Goal: Task Accomplishment & Management: Manage account settings

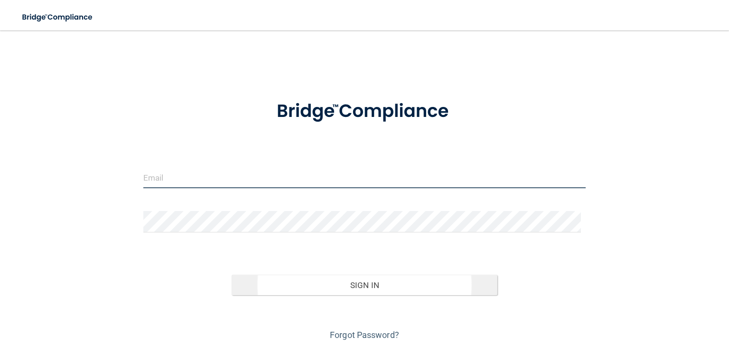
type input "[EMAIL_ADDRESS][DOMAIN_NAME]"
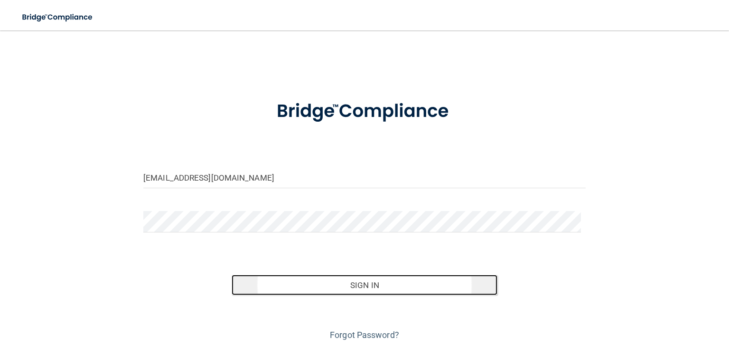
click at [254, 283] on button "Sign In" at bounding box center [364, 284] width 265 height 21
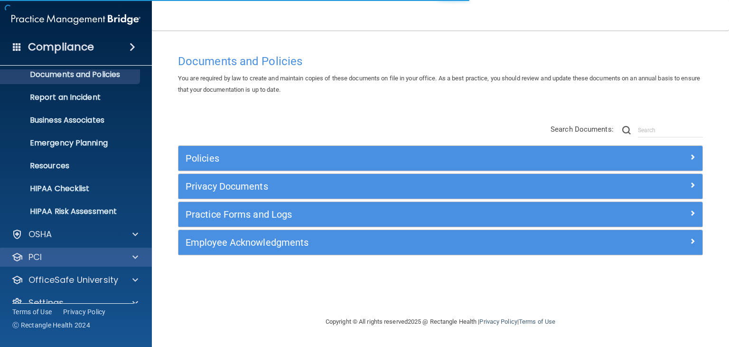
scroll to position [47, 0]
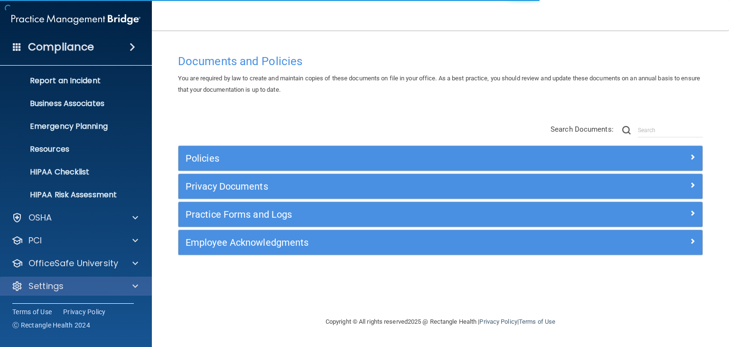
click at [109, 291] on div "Settings" at bounding box center [76, 285] width 152 height 19
click at [135, 286] on span at bounding box center [135, 285] width 6 height 11
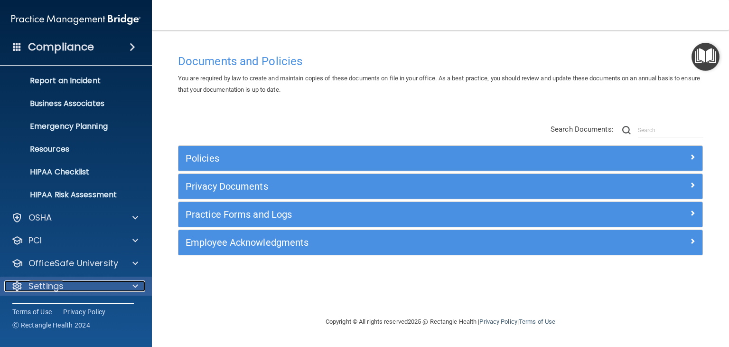
click at [135, 286] on span at bounding box center [135, 285] width 6 height 11
click at [146, 126] on li "Emergency Planning" at bounding box center [77, 126] width 172 height 19
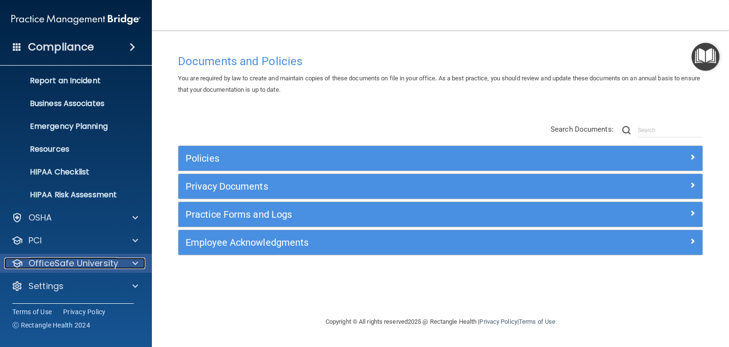
click at [132, 262] on span at bounding box center [135, 262] width 6 height 11
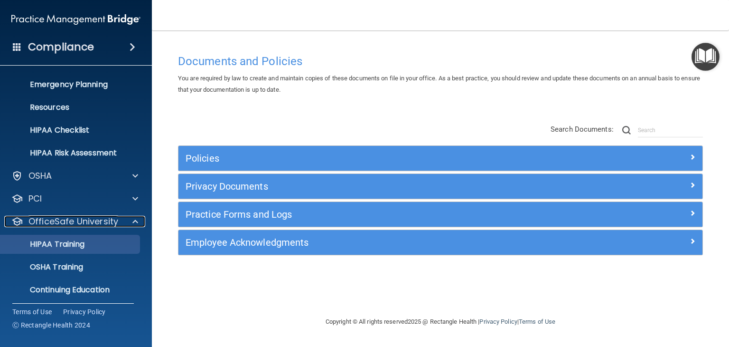
scroll to position [116, 0]
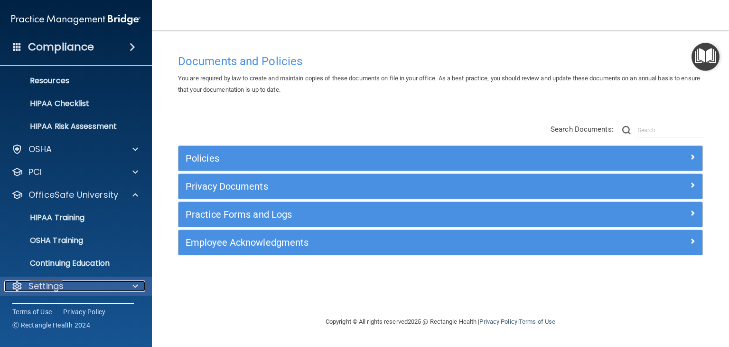
click at [139, 281] on div at bounding box center [134, 285] width 24 height 11
click at [133, 285] on span at bounding box center [135, 285] width 6 height 11
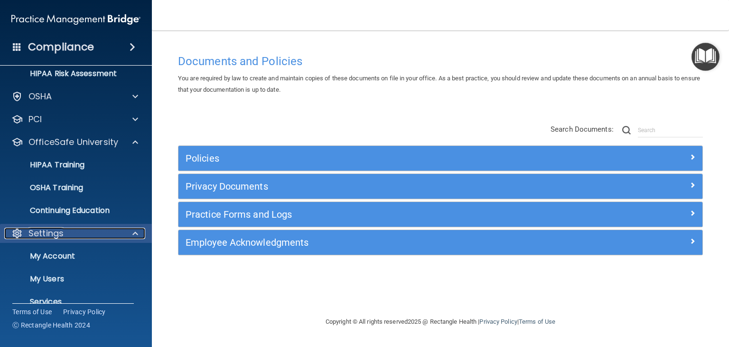
scroll to position [207, 0]
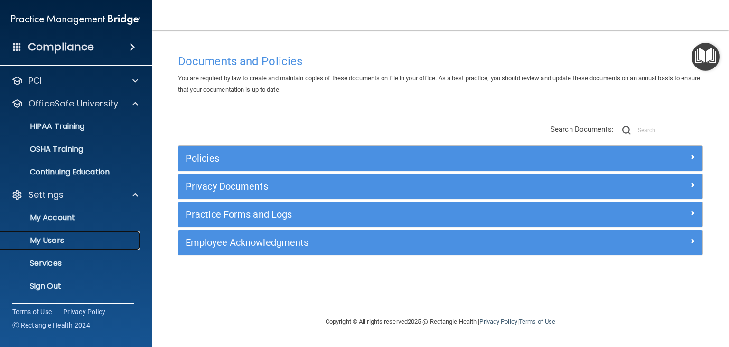
click at [61, 234] on link "My Users" at bounding box center [66, 240] width 150 height 19
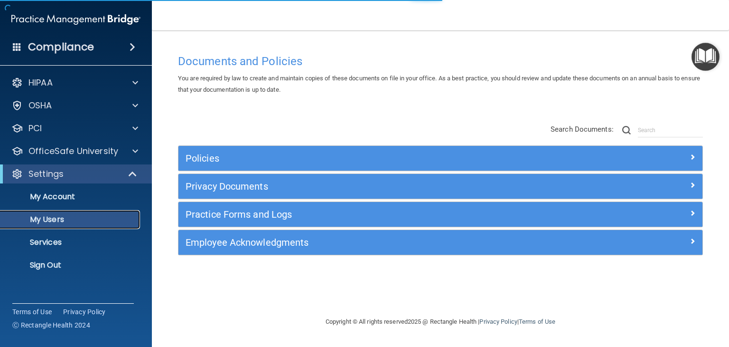
select select "20"
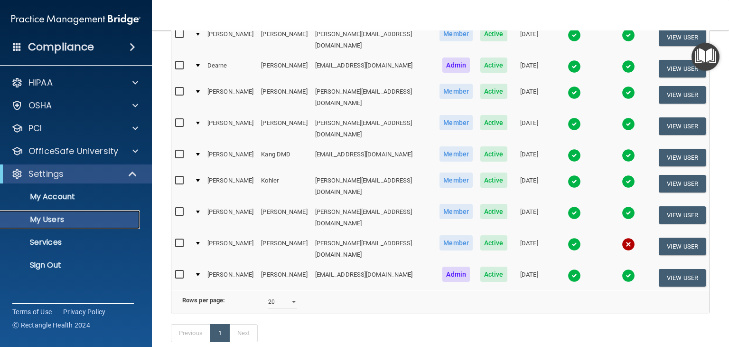
scroll to position [212, 0]
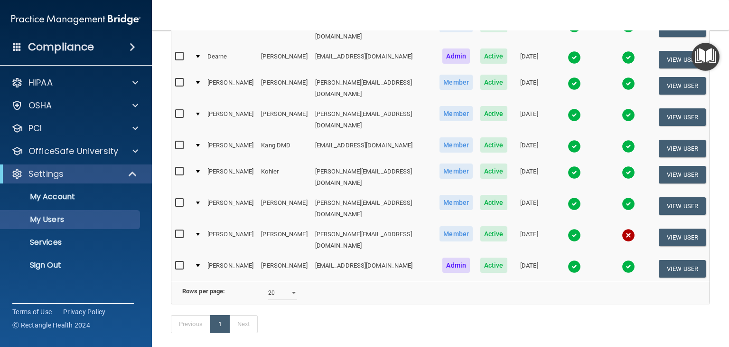
click at [178, 230] on input "checkbox" at bounding box center [180, 234] width 11 height 8
checkbox input "true"
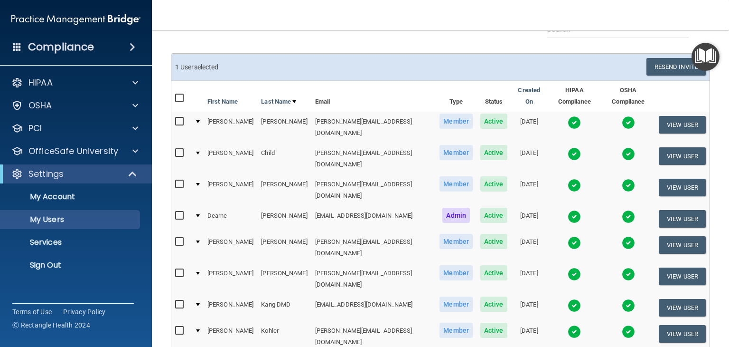
scroll to position [0, 0]
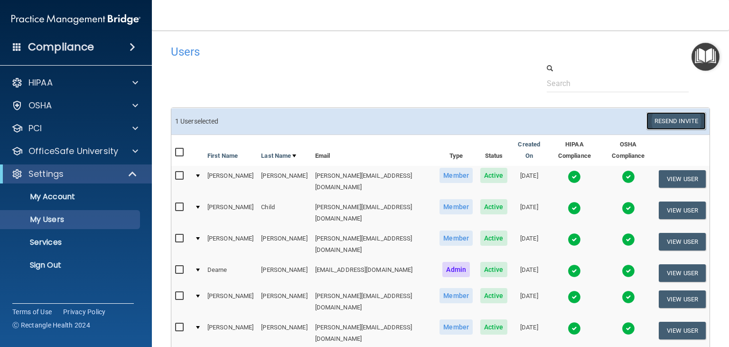
click at [658, 117] on button "Resend Invite" at bounding box center [676, 121] width 59 height 18
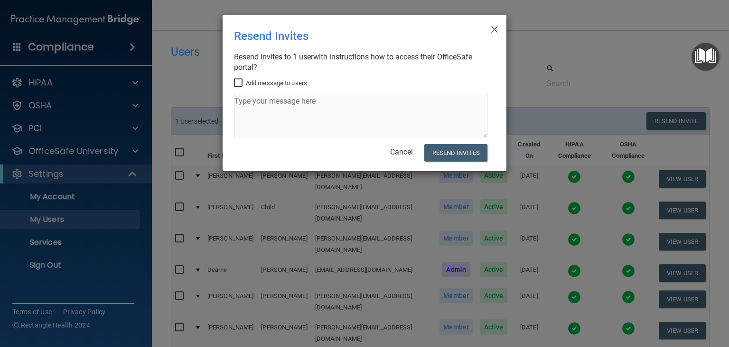
click at [237, 80] on input "Add message to users" at bounding box center [239, 83] width 11 height 8
checkbox input "true"
click at [260, 105] on textarea at bounding box center [360, 116] width 253 height 45
type textarea "It's that time again."
click at [456, 153] on button "Resend Invites" at bounding box center [455, 153] width 63 height 18
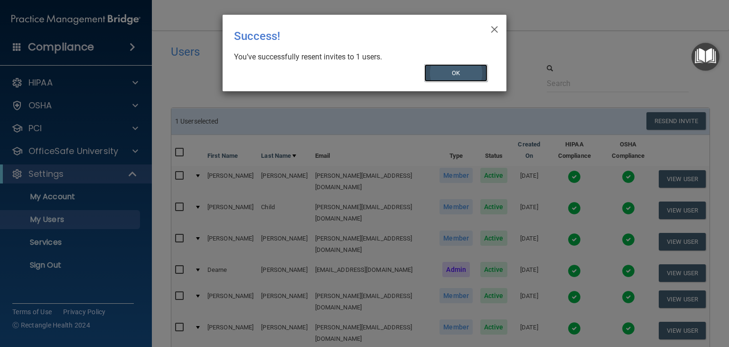
click at [472, 74] on button "OK" at bounding box center [456, 73] width 64 height 18
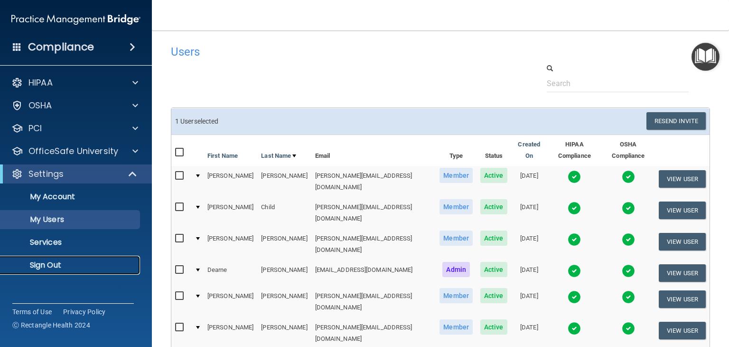
click at [44, 269] on p "Sign Out" at bounding box center [71, 264] width 130 height 9
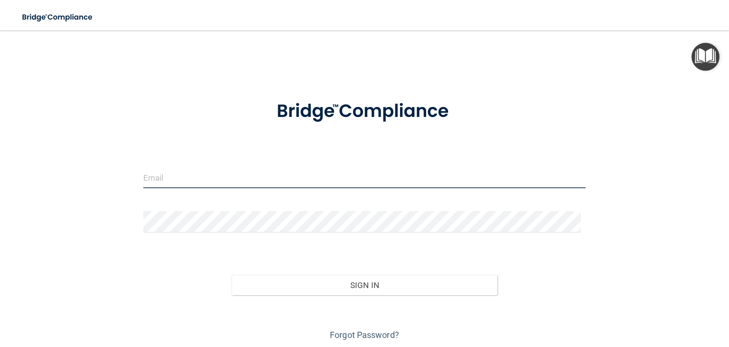
type input "[EMAIL_ADDRESS][DOMAIN_NAME]"
